Goal: Find specific page/section: Find specific page/section

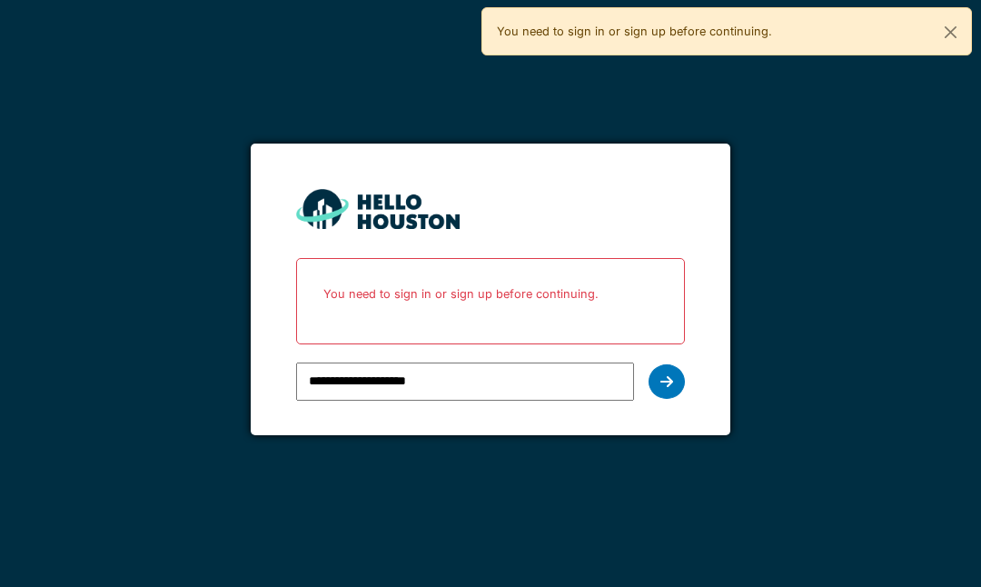
click at [678, 371] on div at bounding box center [667, 381] width 36 height 35
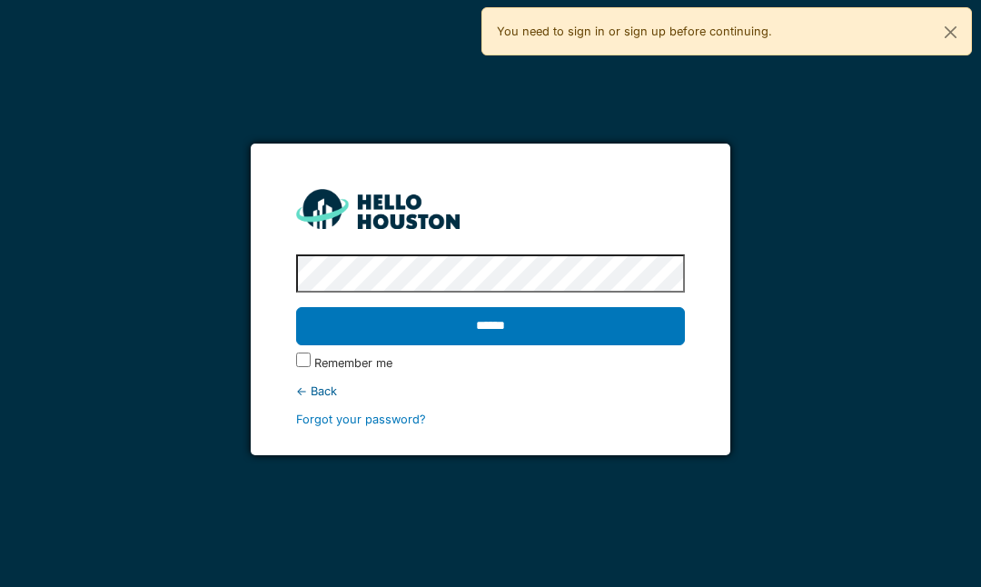
click at [610, 321] on input "******" at bounding box center [490, 326] width 388 height 38
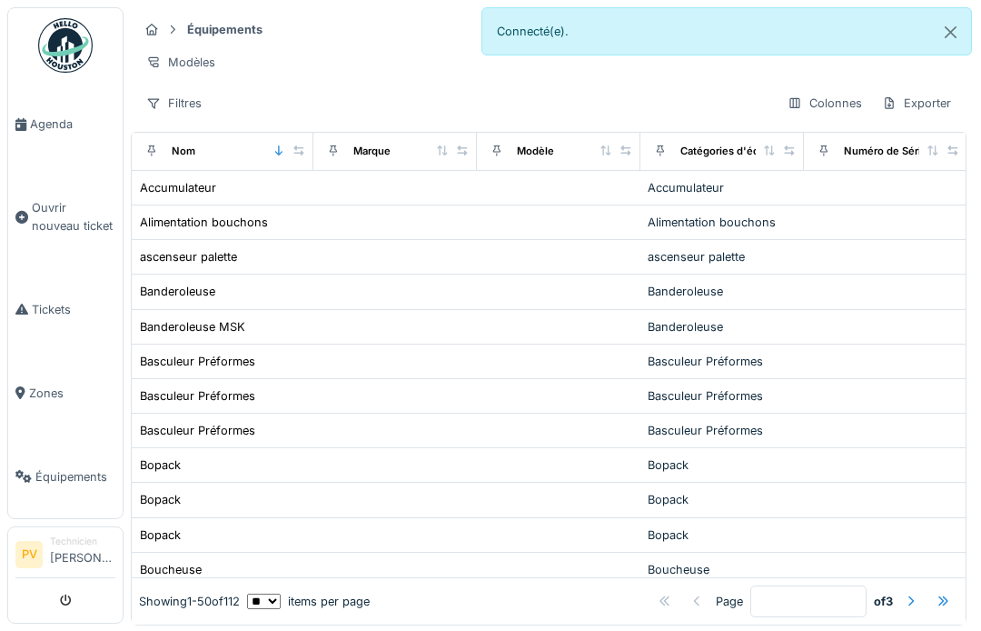
click at [61, 131] on span "Agenda" at bounding box center [72, 123] width 85 height 17
